Goal: Transaction & Acquisition: Purchase product/service

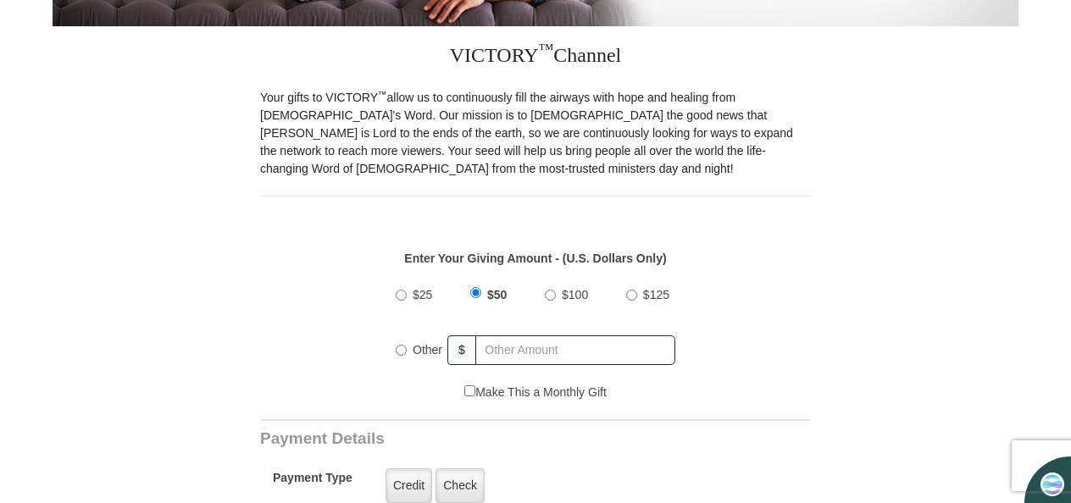
scroll to position [448, 0]
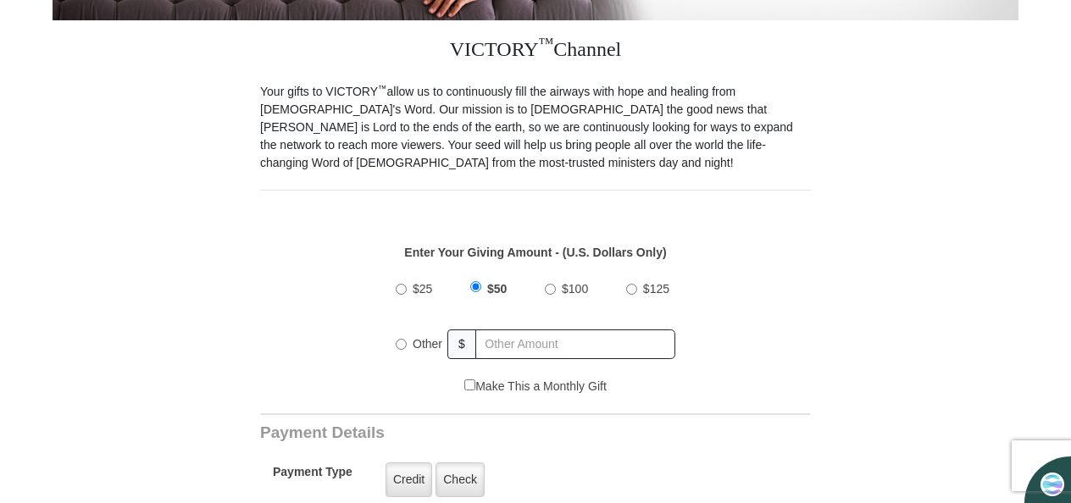
click at [552, 284] on input "$100" at bounding box center [550, 289] width 11 height 11
radio input "true"
click at [503, 330] on input "text" at bounding box center [576, 345] width 198 height 30
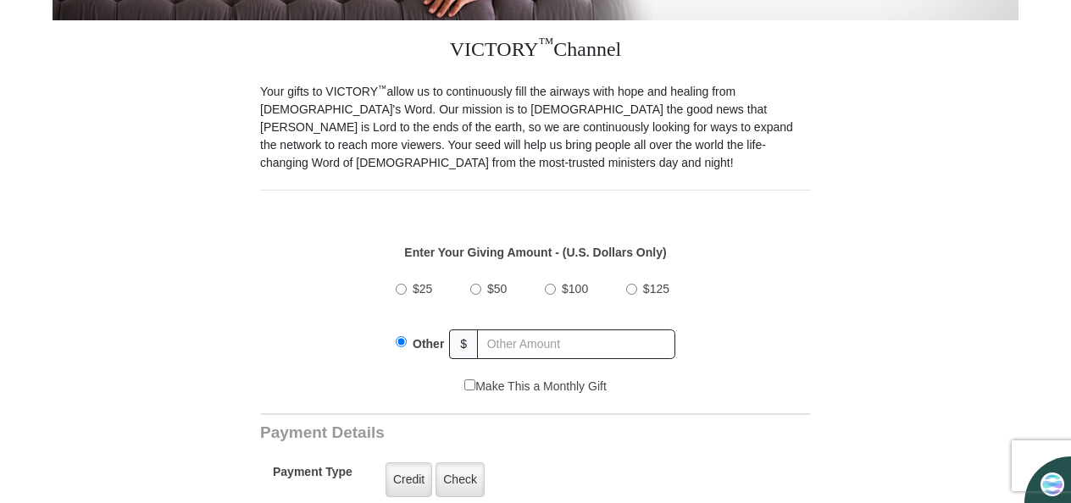
click at [545, 284] on input "$100" at bounding box center [550, 289] width 11 height 11
radio input "true"
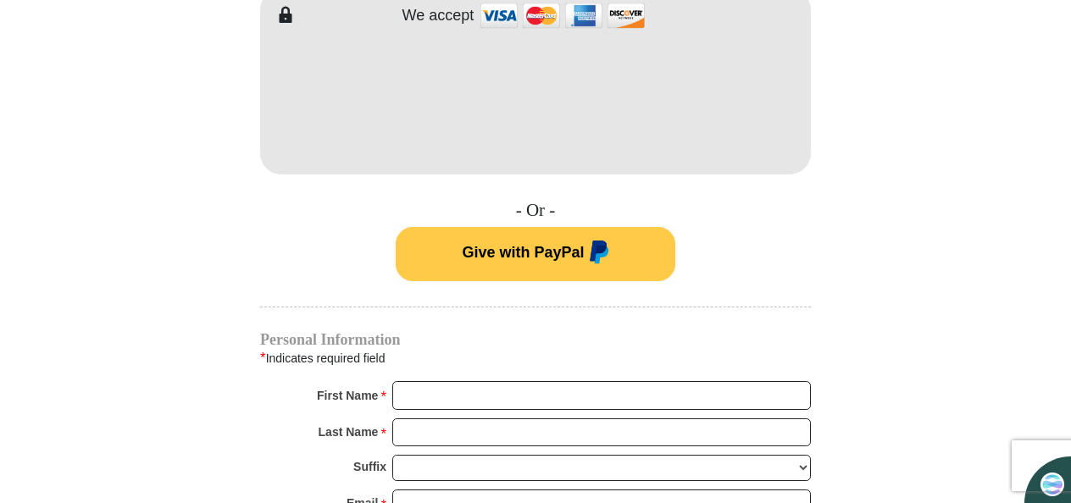
scroll to position [773, 0]
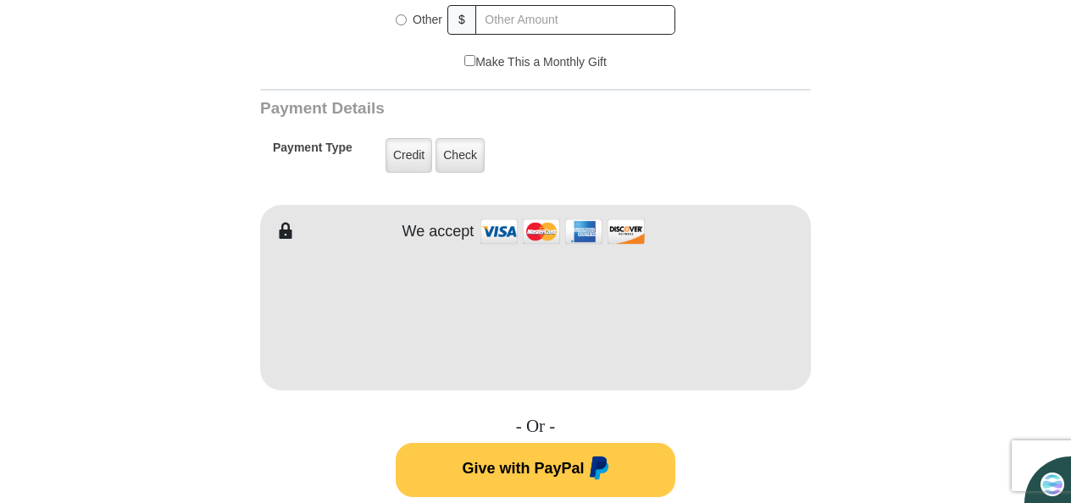
click at [456, 416] on h4 "- Or -" at bounding box center [535, 426] width 551 height 21
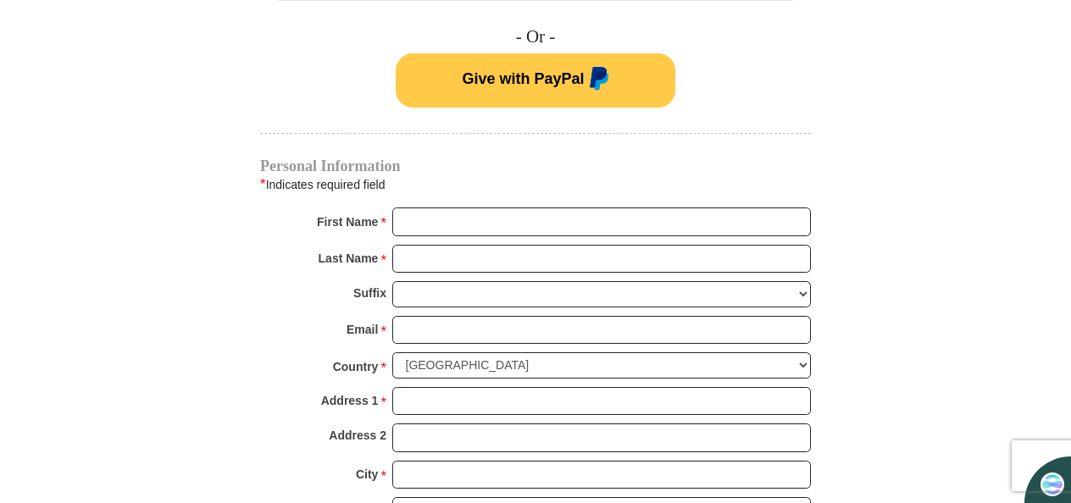
scroll to position [1166, 0]
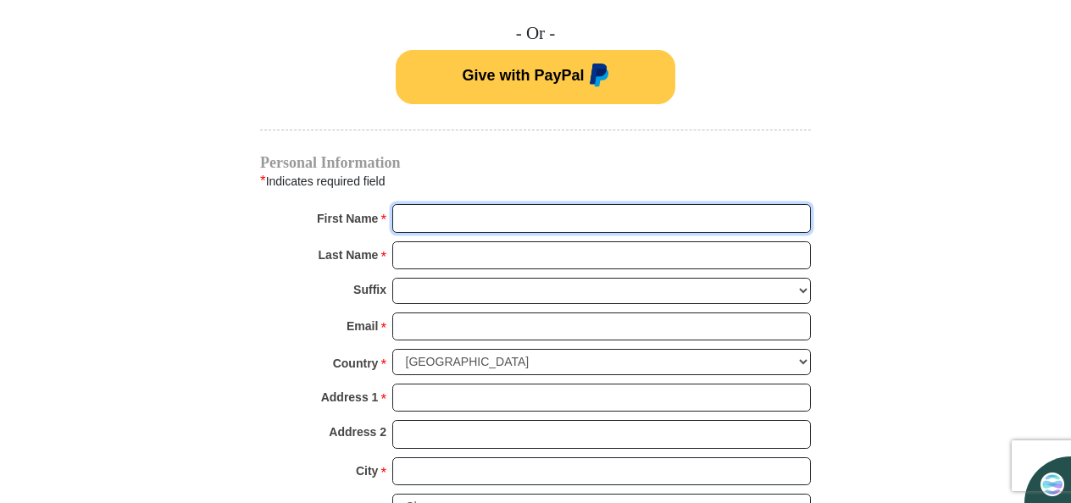
click at [592, 204] on input "First Name *" at bounding box center [601, 218] width 419 height 29
type input "Lottie"
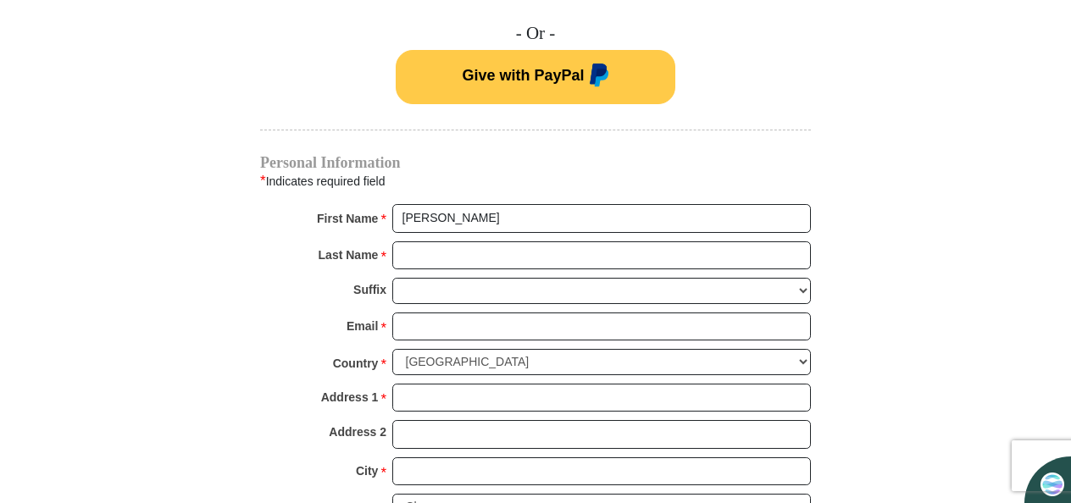
type input "200"
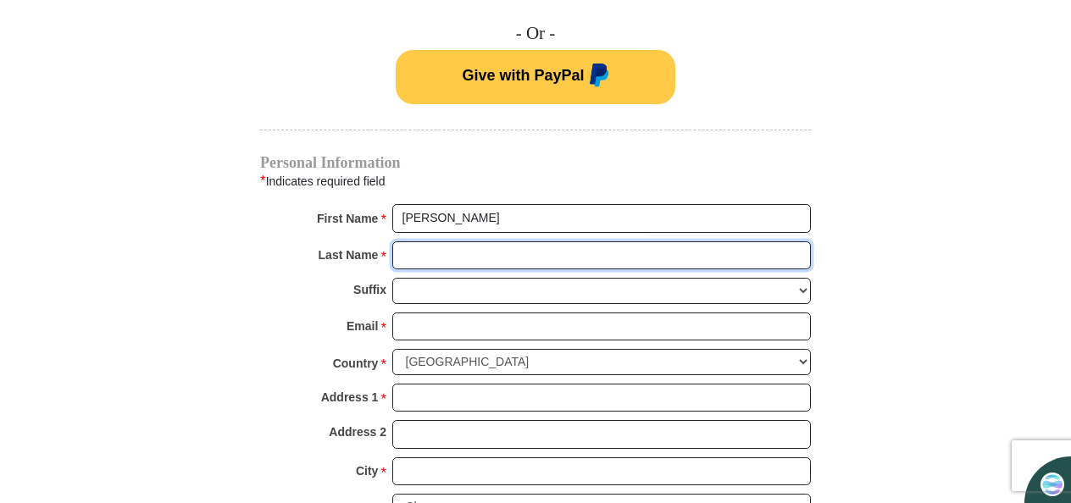
type input "Lee"
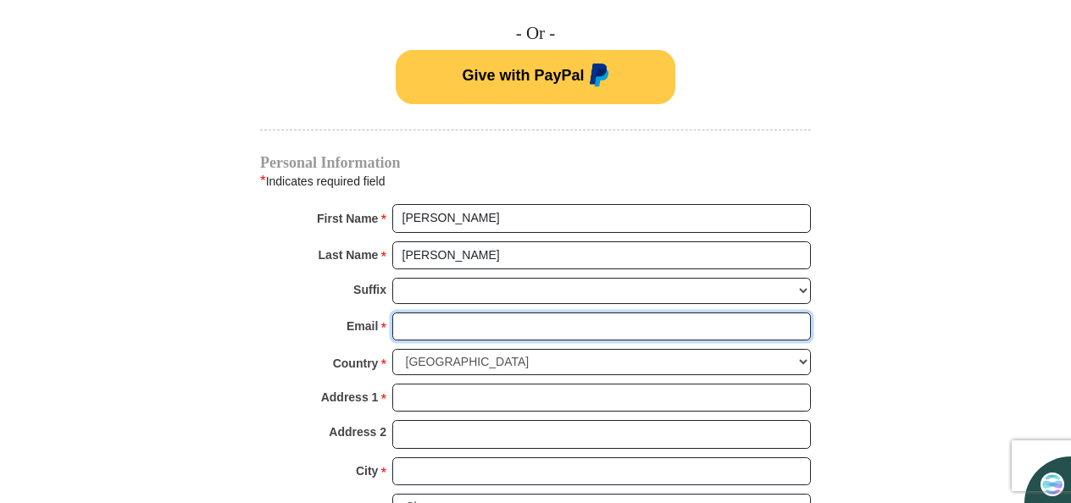
type input "lottiebeatricelee@hotmail.com"
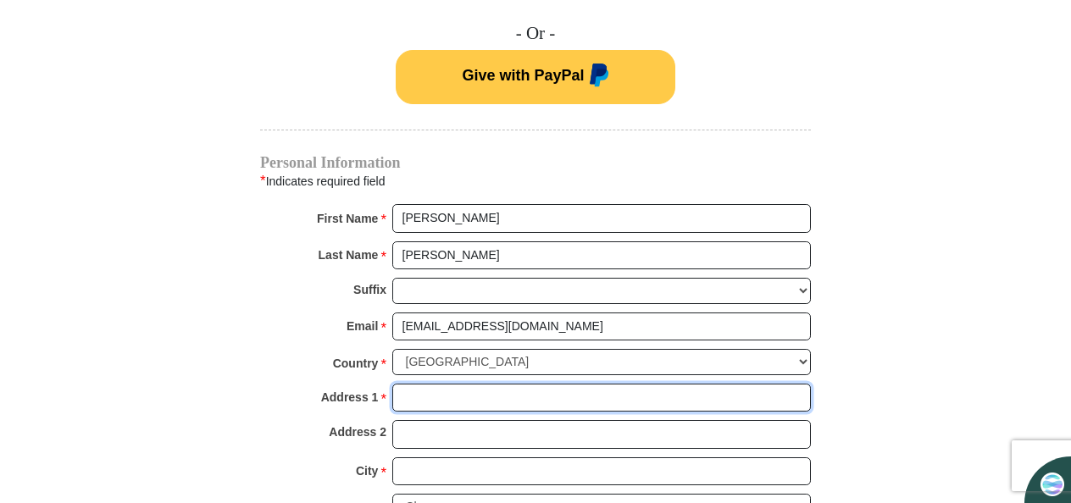
type input "19703 Alton Springs Dr"
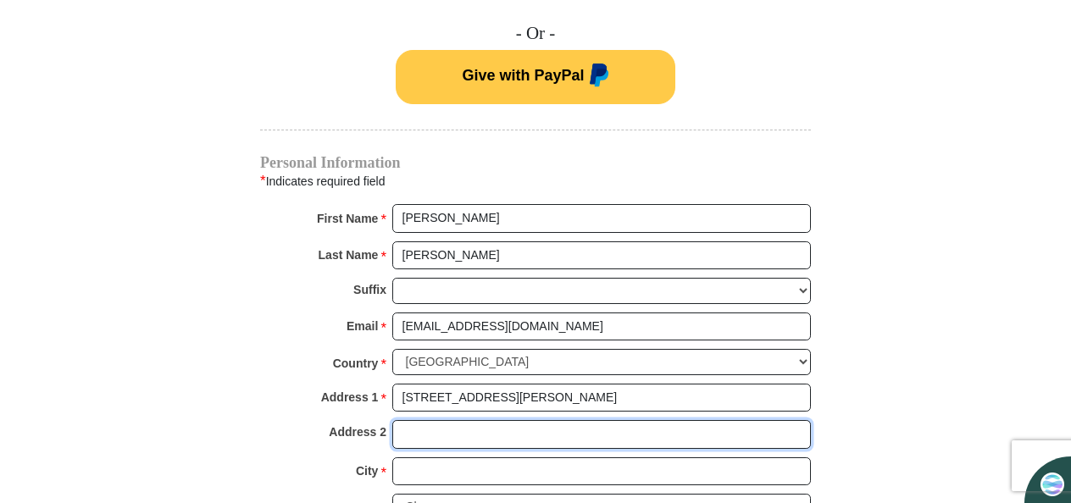
type input "19703 Alton Springs"
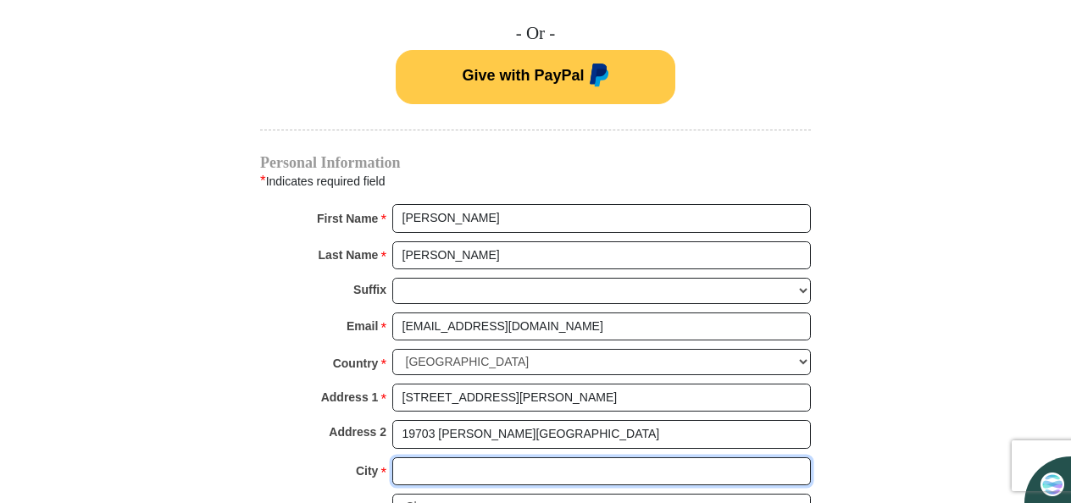
type input "Cypress"
select select "TX"
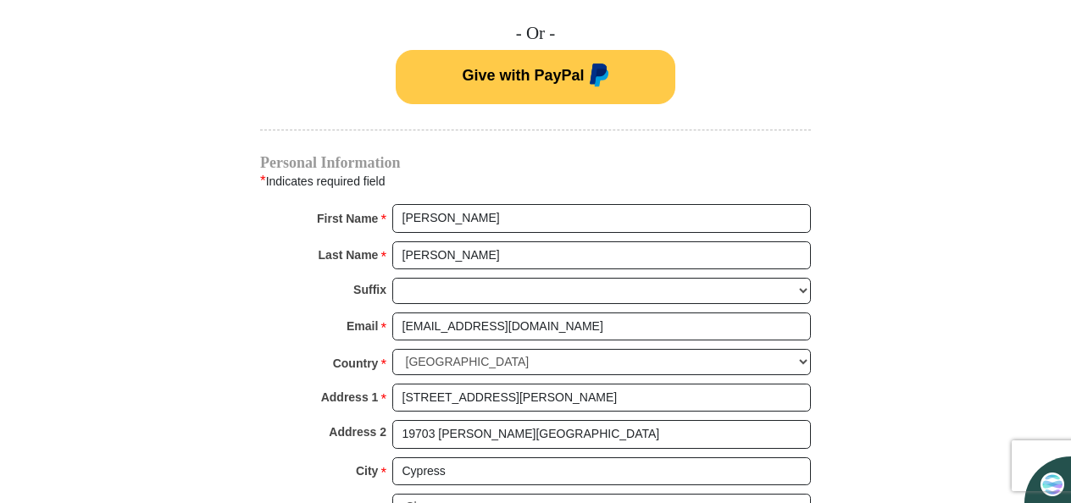
type input "77433"
type input "7026803472"
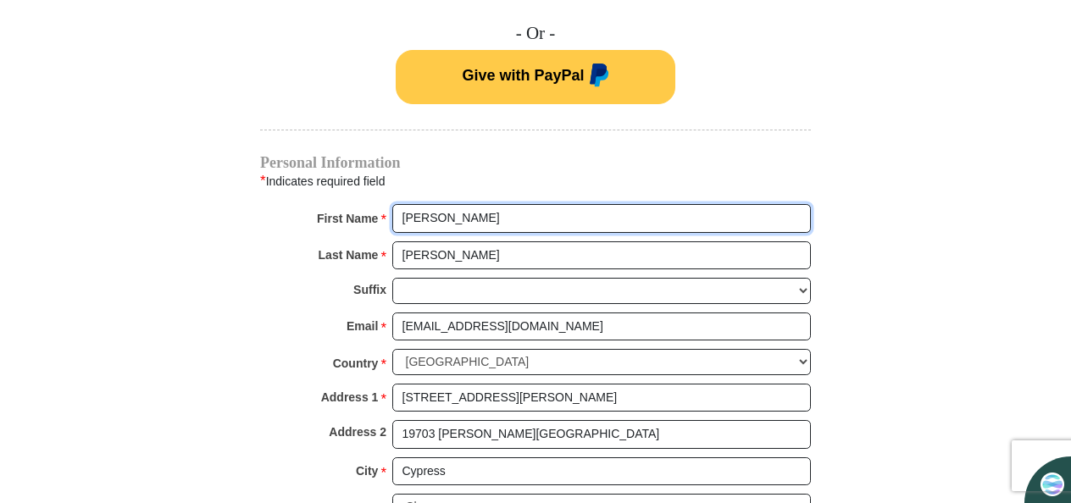
radio input "true"
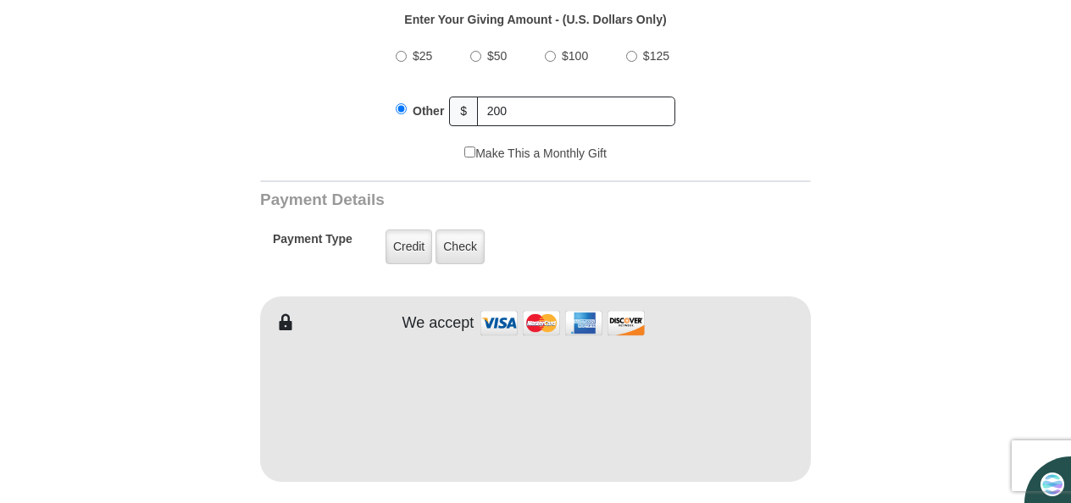
scroll to position [586, 0]
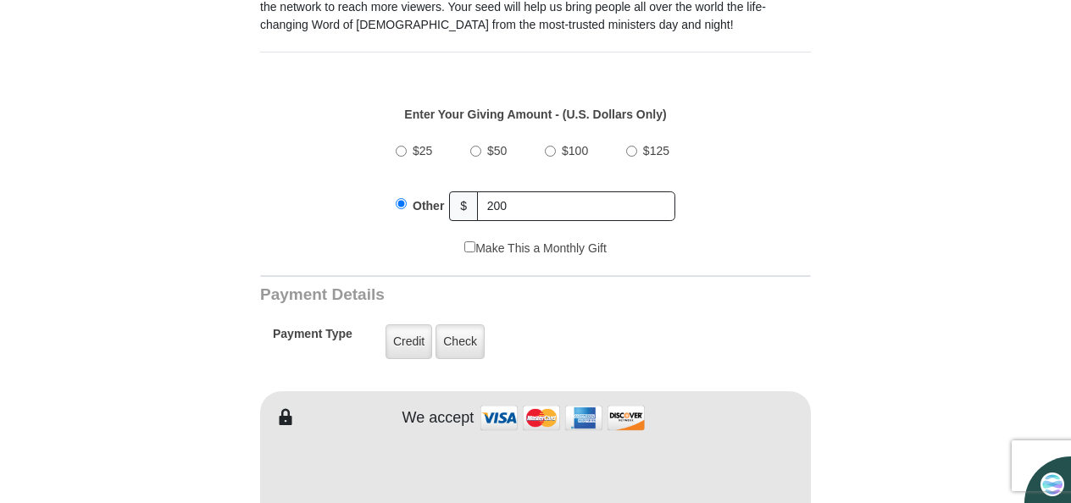
click at [548, 146] on input "$100" at bounding box center [550, 151] width 11 height 11
radio input "true"
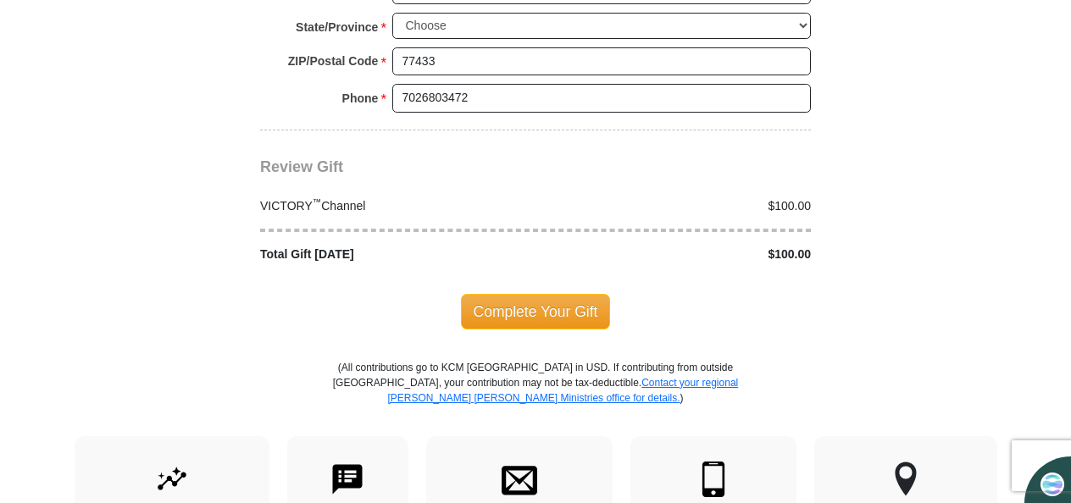
scroll to position [1648, 0]
click at [570, 294] on span "Complete Your Gift" at bounding box center [536, 312] width 150 height 36
